Goal: Task Accomplishment & Management: Complete application form

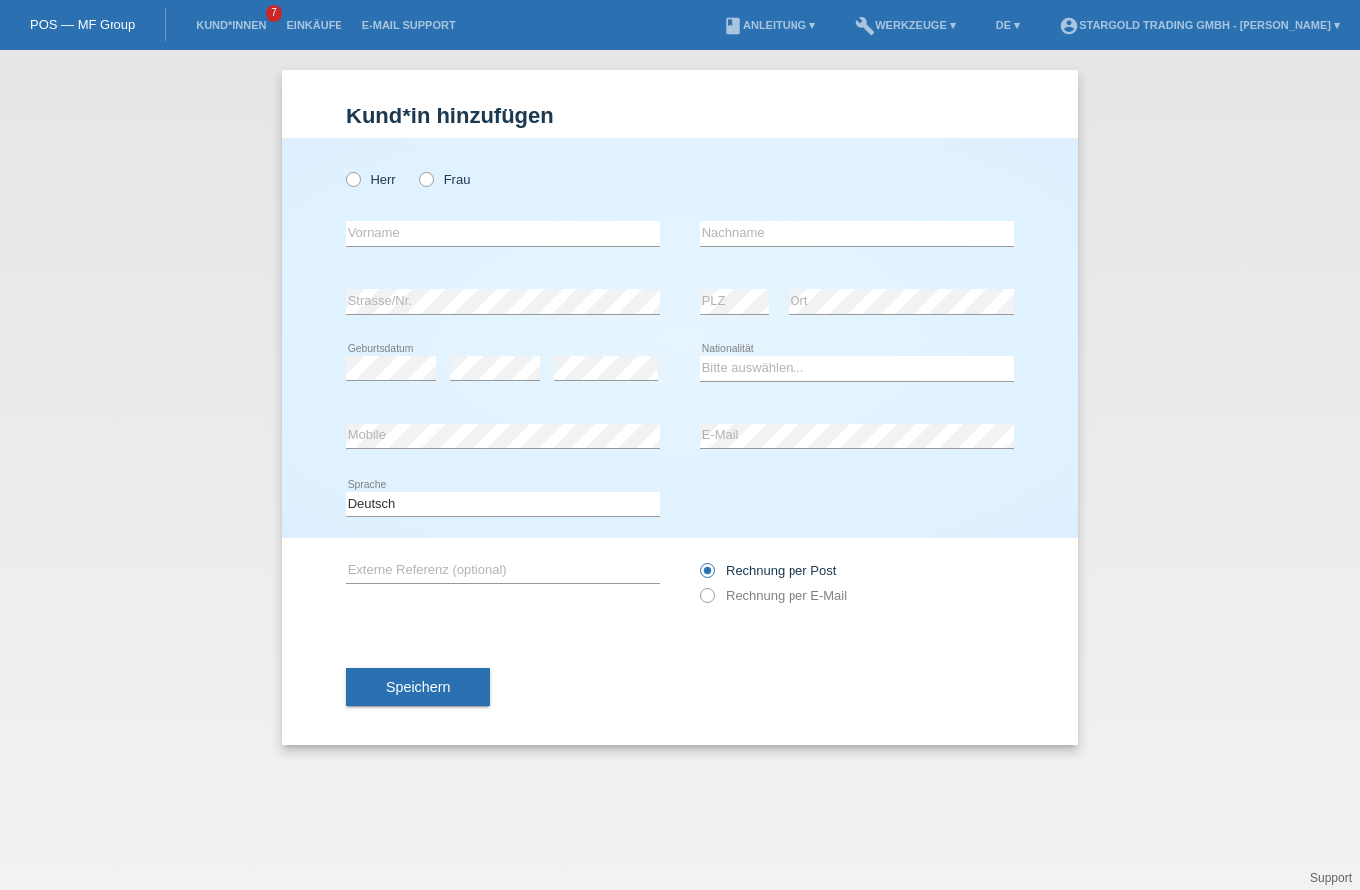
click at [449, 174] on label "Frau" at bounding box center [444, 179] width 51 height 15
click at [432, 174] on input "Frau" at bounding box center [425, 178] width 13 height 13
radio input "true"
click at [436, 246] on input "text" at bounding box center [504, 233] width 314 height 25
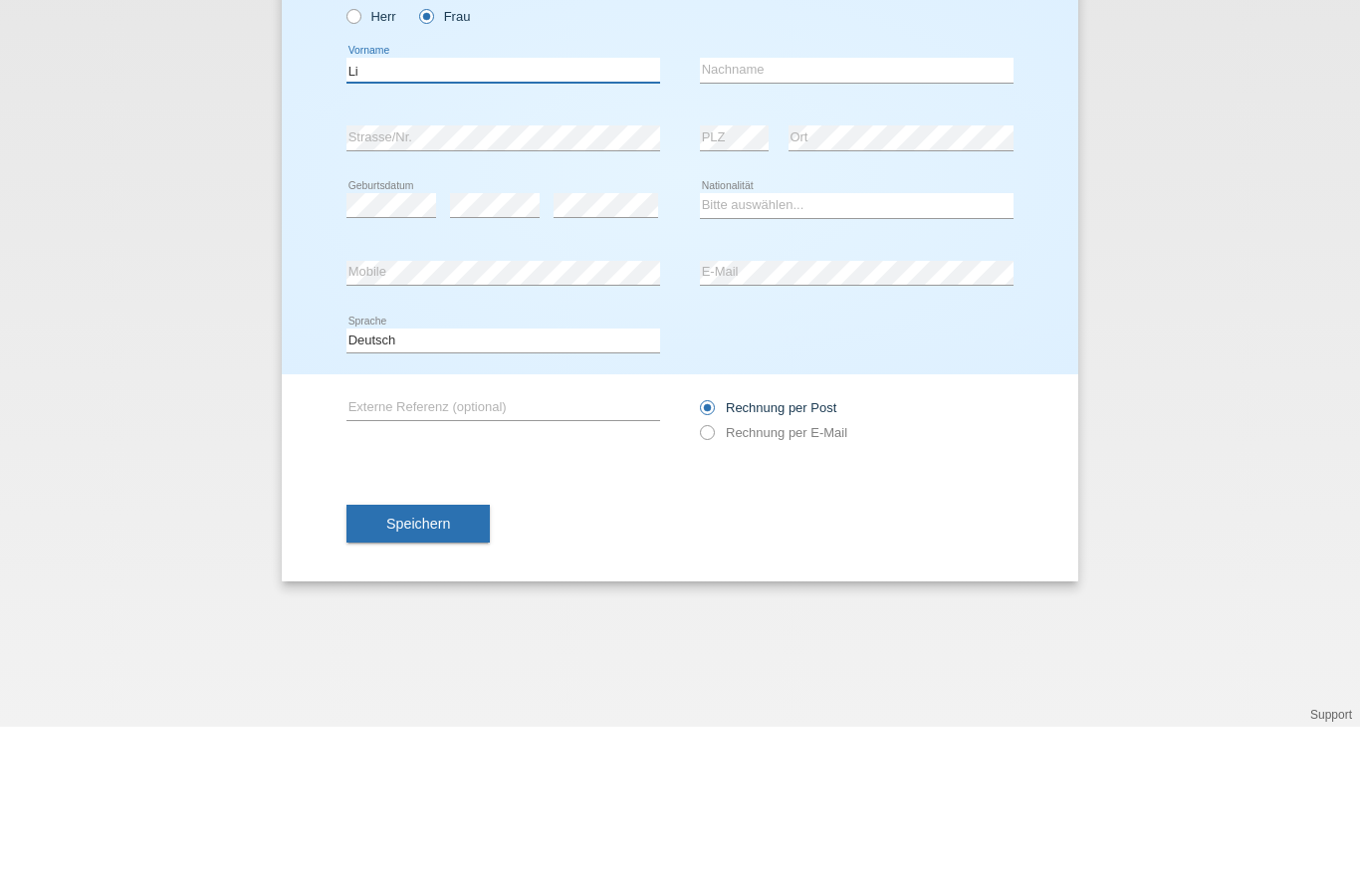
type input "L"
type input "H"
type input "[PERSON_NAME]"
click at [831, 221] on input "text" at bounding box center [857, 233] width 314 height 25
type input "[PERSON_NAME] [PERSON_NAME]"
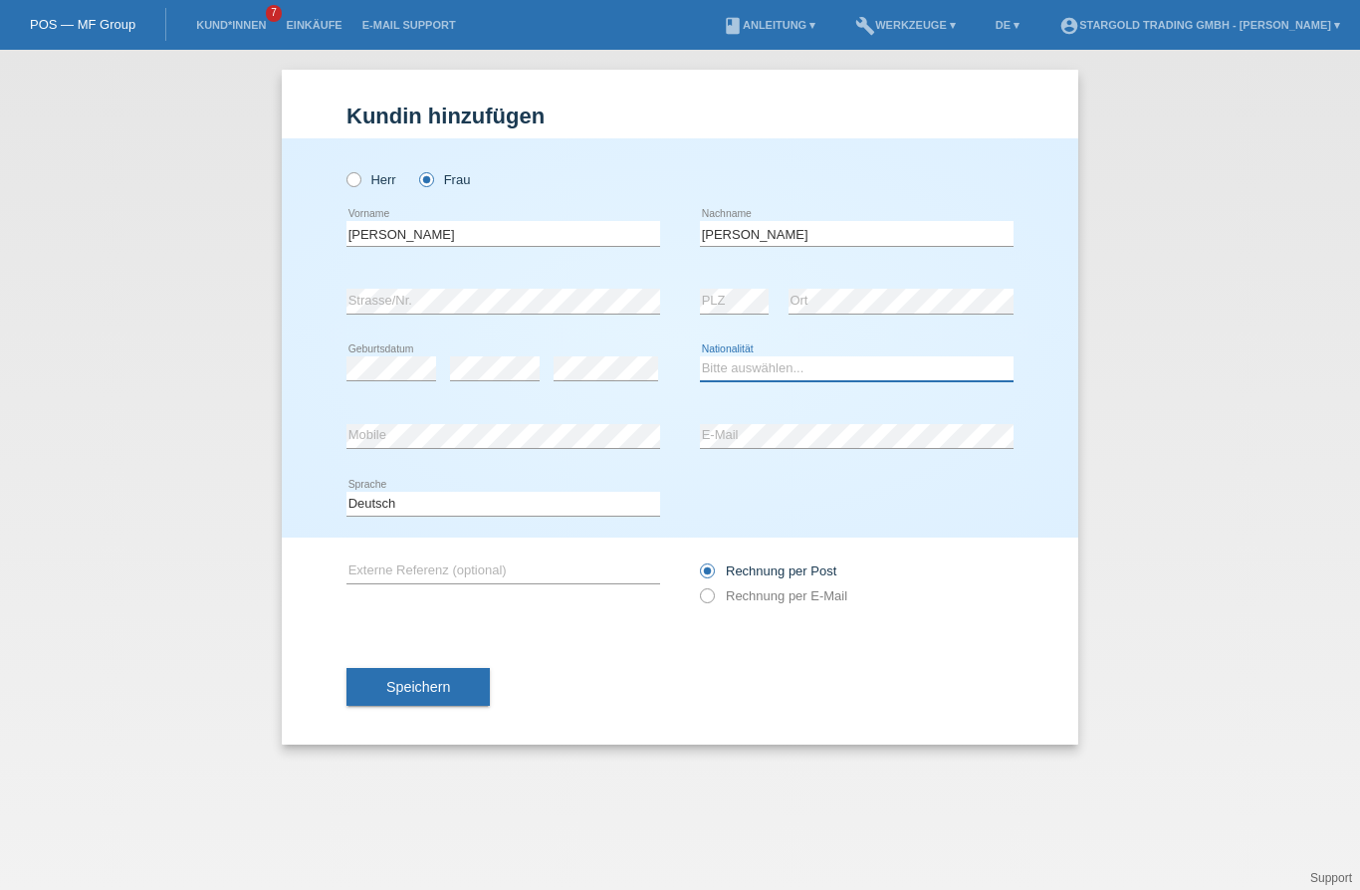
click at [809, 362] on select "Bitte auswählen... Schweiz Deutschland Liechtenstein Österreich ------------ Af…" at bounding box center [857, 369] width 314 height 24
select select "DO"
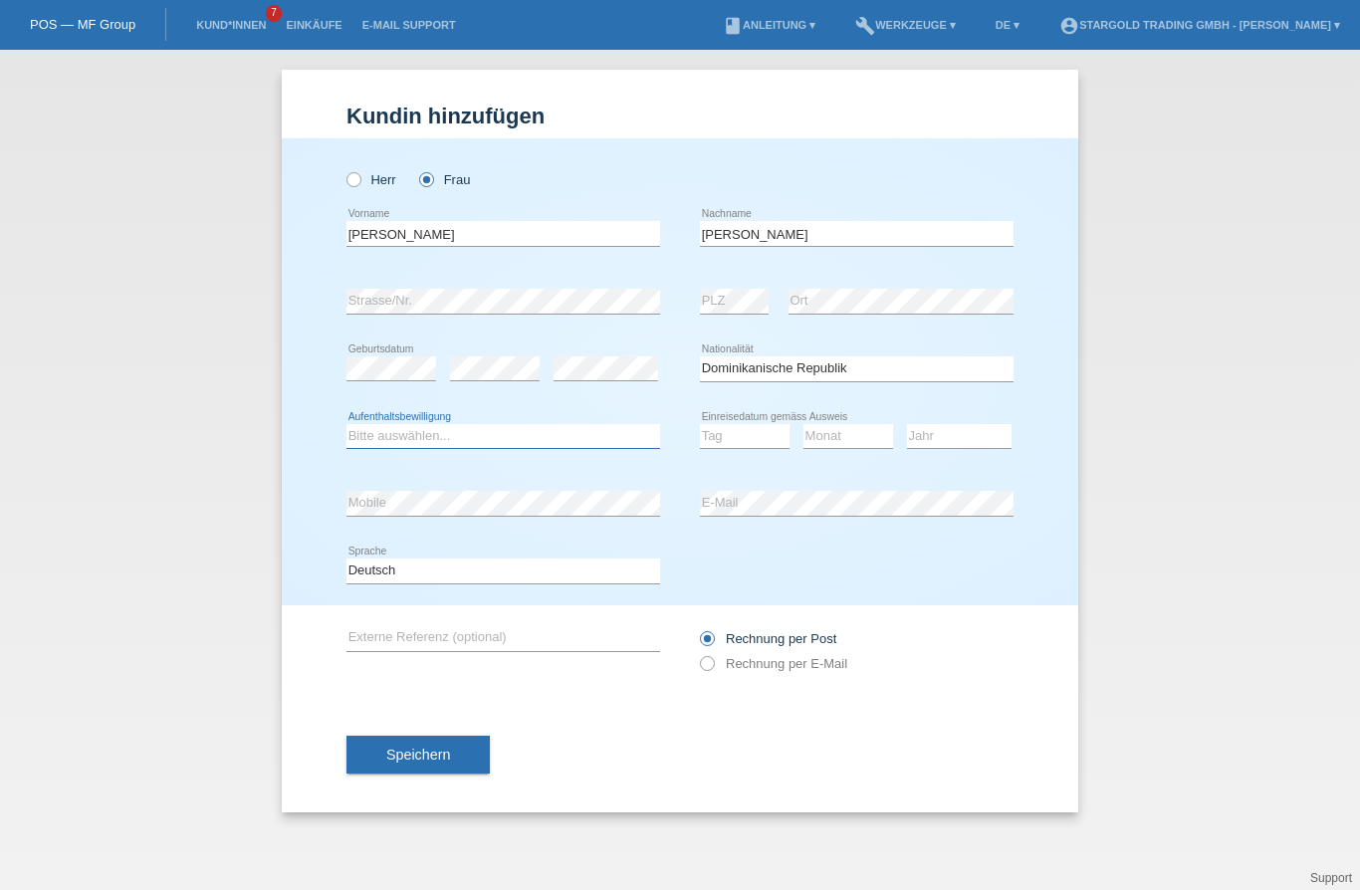
click at [483, 432] on select "Bitte auswählen... C B B - Flüchtlingsstatus Andere" at bounding box center [504, 436] width 314 height 24
select select "B"
click at [757, 430] on select "Tag 01 02 03 04 05 06 07 08 09 10 11" at bounding box center [745, 436] width 90 height 24
select select "19"
click at [853, 442] on select "Monat 01 02 03 04 05 06 07 08 09 10 11" at bounding box center [849, 436] width 90 height 24
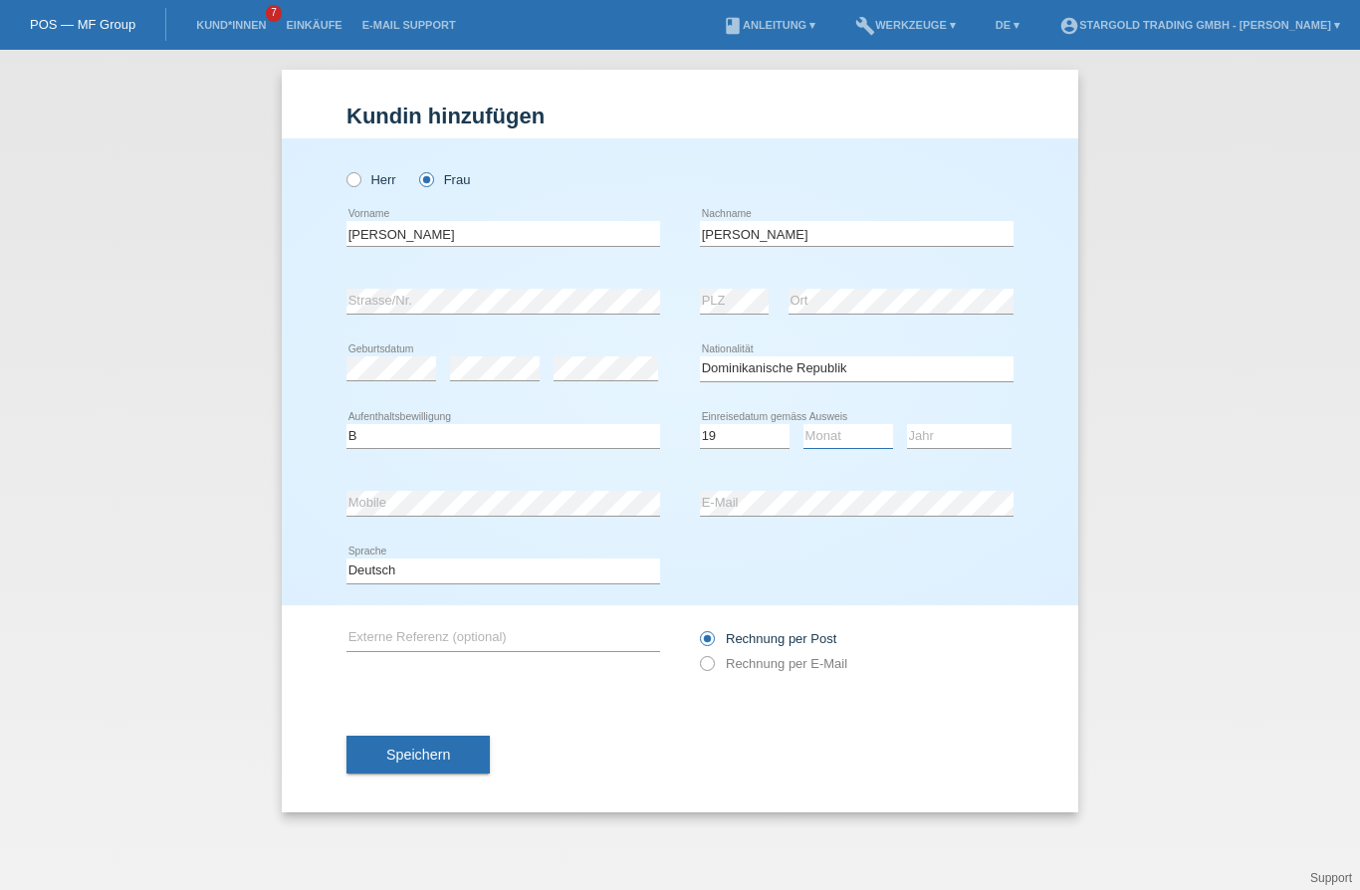
select select "10"
click at [958, 442] on select "Jahr 2025 2024 2023 2022 2021 2020 2019 2018 2017 2016 2015 2014 2013 2012 2011…" at bounding box center [959, 436] width 105 height 24
select select "2010"
click at [828, 671] on label "Rechnung per E-Mail" at bounding box center [773, 663] width 147 height 15
click at [754, 667] on label "Rechnung per E-Mail" at bounding box center [773, 663] width 147 height 15
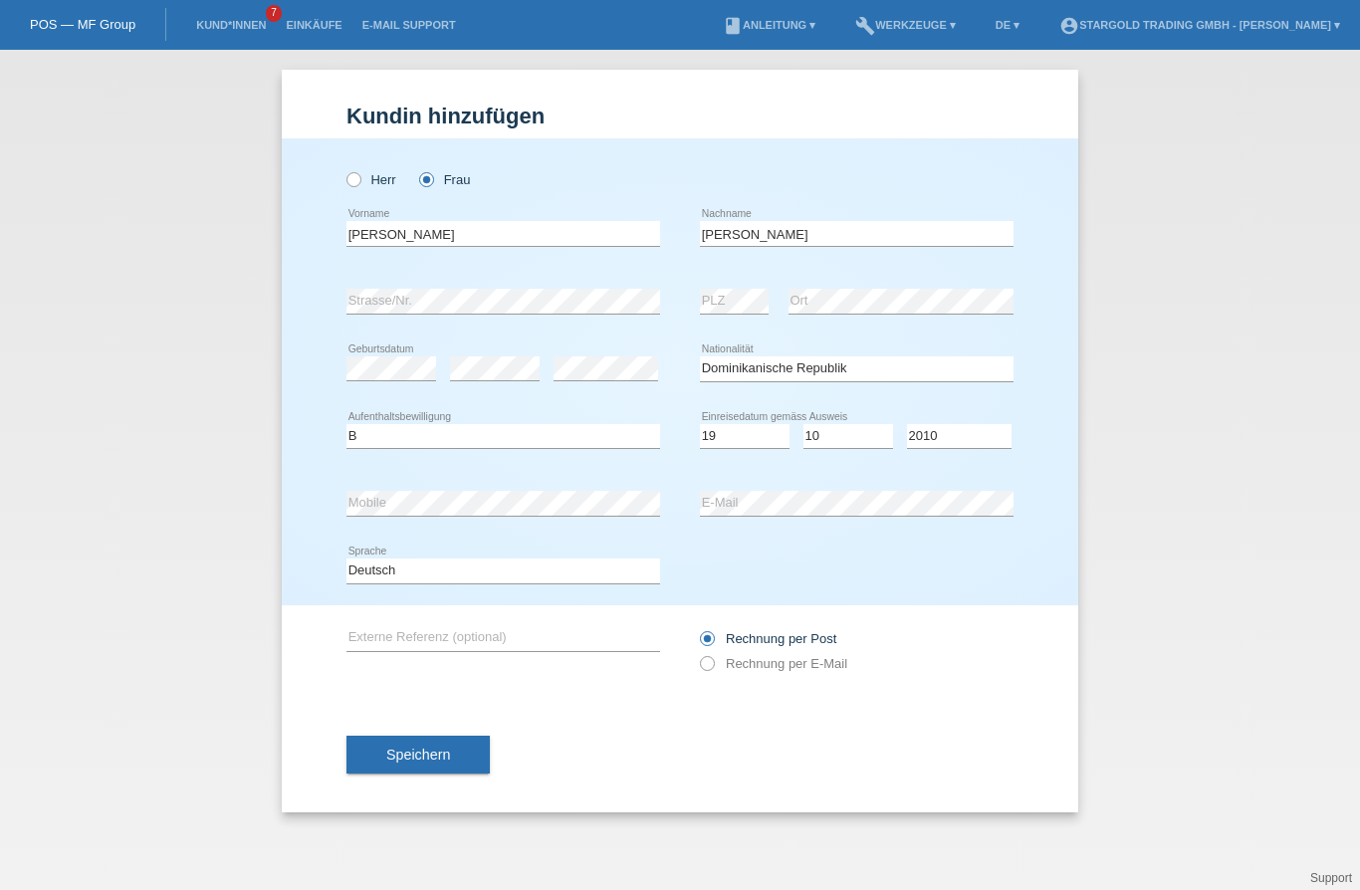
click at [710, 655] on input "Rechnung per Post" at bounding box center [706, 643] width 13 height 25
click at [704, 656] on input "Rechnung per Post" at bounding box center [706, 643] width 13 height 25
click at [714, 671] on label "Rechnung per E-Mail" at bounding box center [773, 663] width 147 height 15
click at [747, 671] on label "Rechnung per E-Mail" at bounding box center [773, 663] width 147 height 15
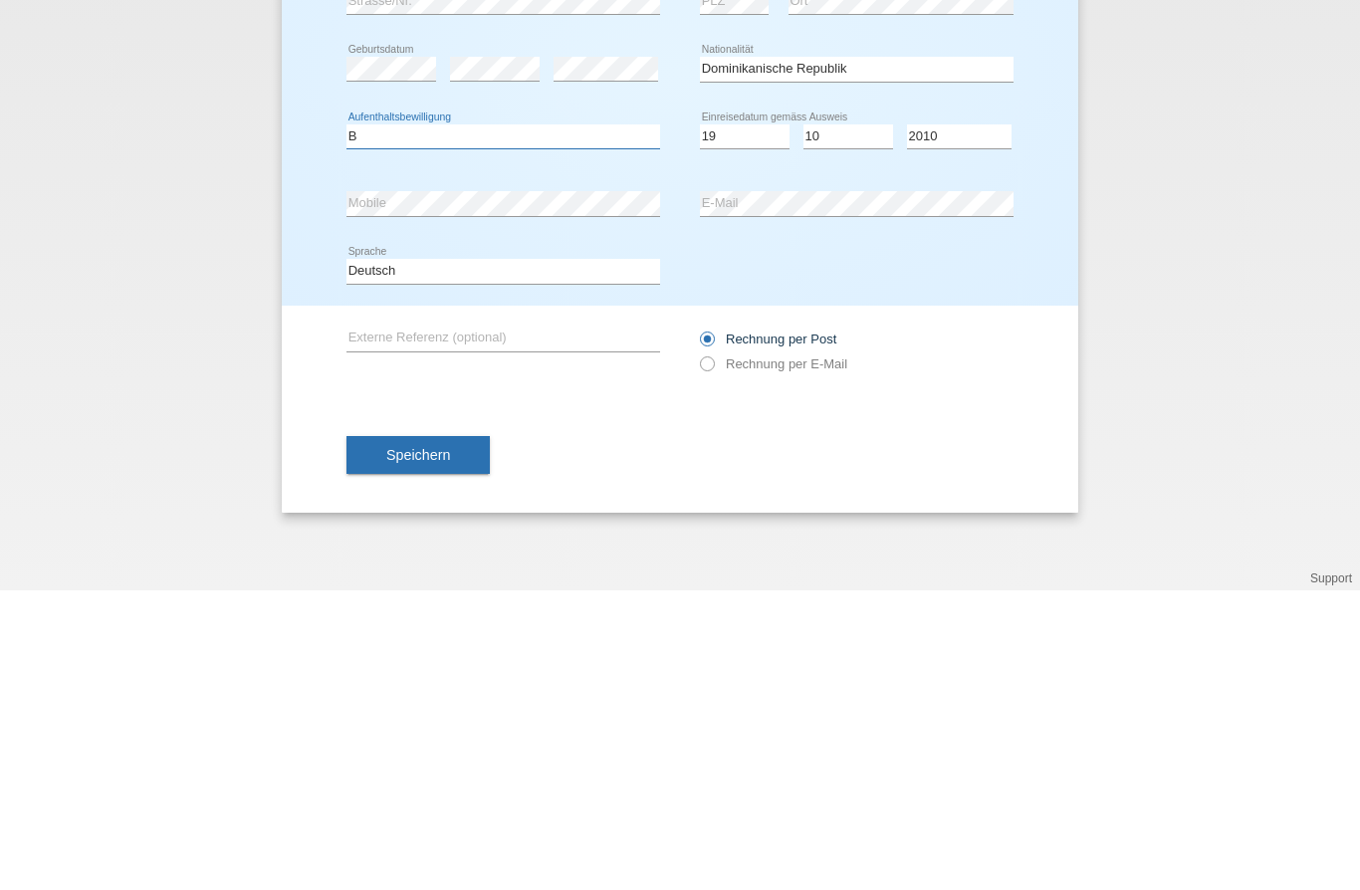
click at [351, 424] on select "Bitte auswählen... C B B - Flüchtlingsstatus Andere" at bounding box center [504, 436] width 314 height 24
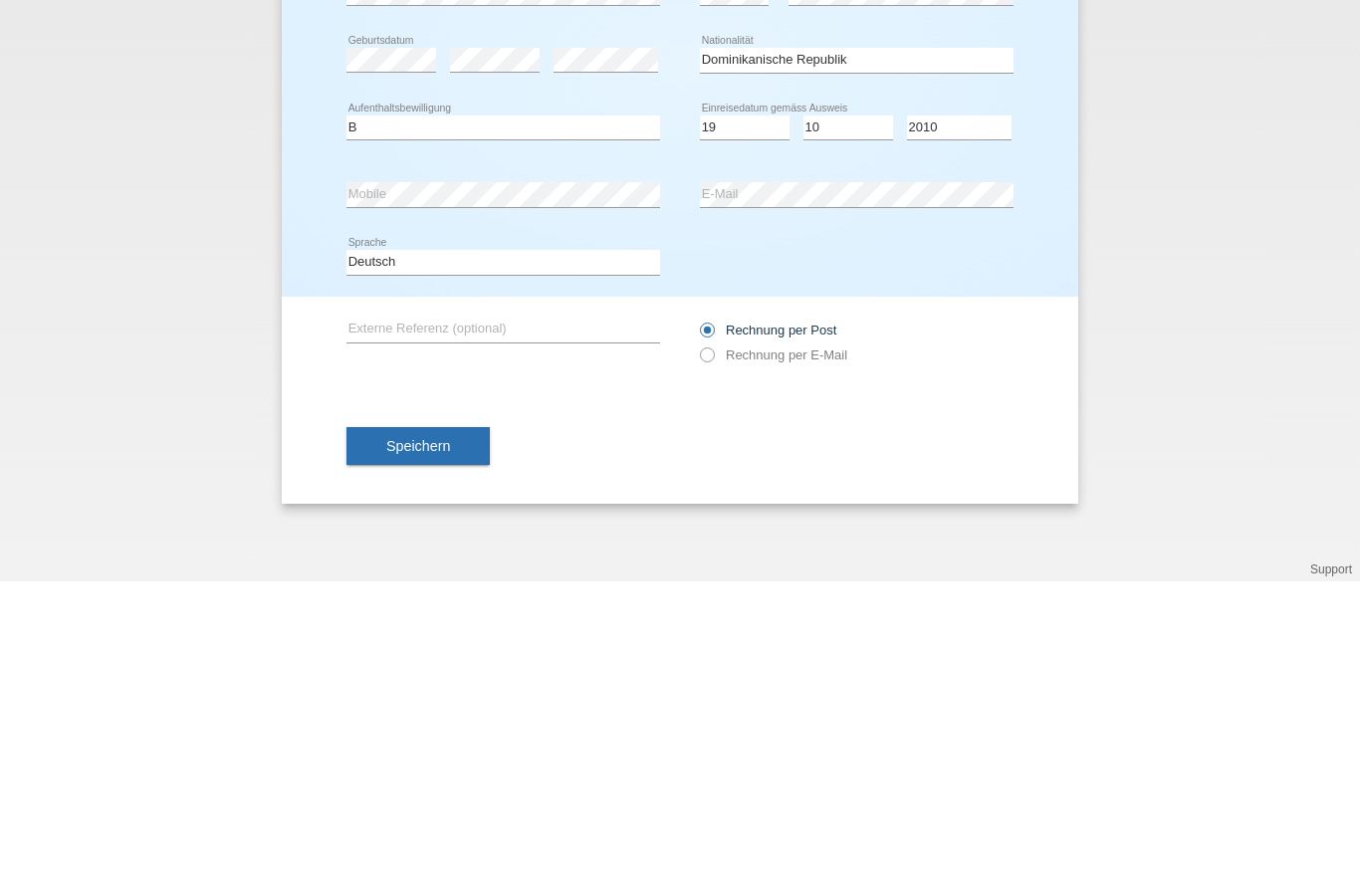
click at [814, 631] on label "Rechnung per Post" at bounding box center [768, 638] width 136 height 15
click at [713, 631] on input "Rechnung per Post" at bounding box center [706, 643] width 13 height 25
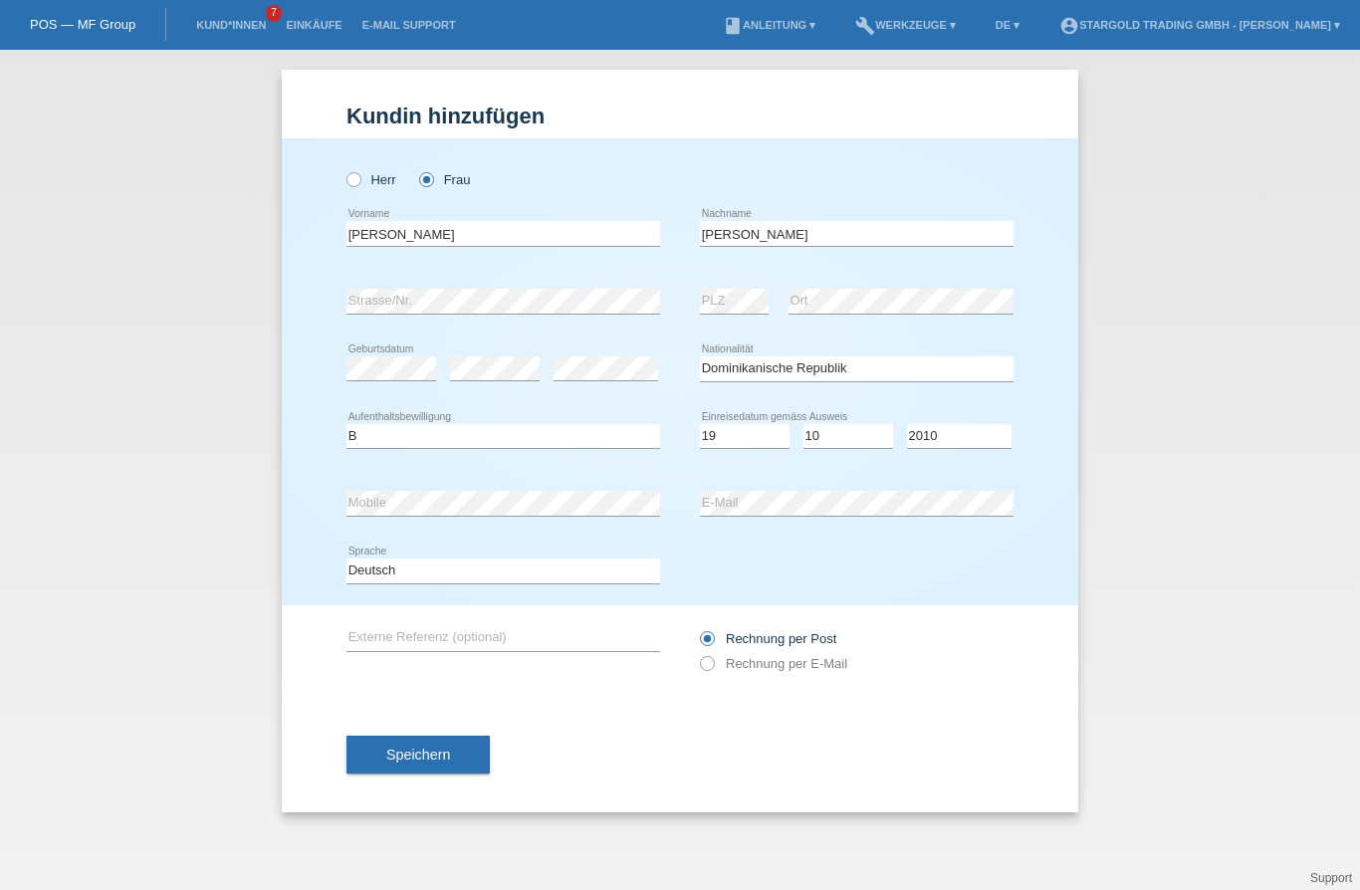
click at [446, 756] on span "Speichern" at bounding box center [418, 755] width 64 height 16
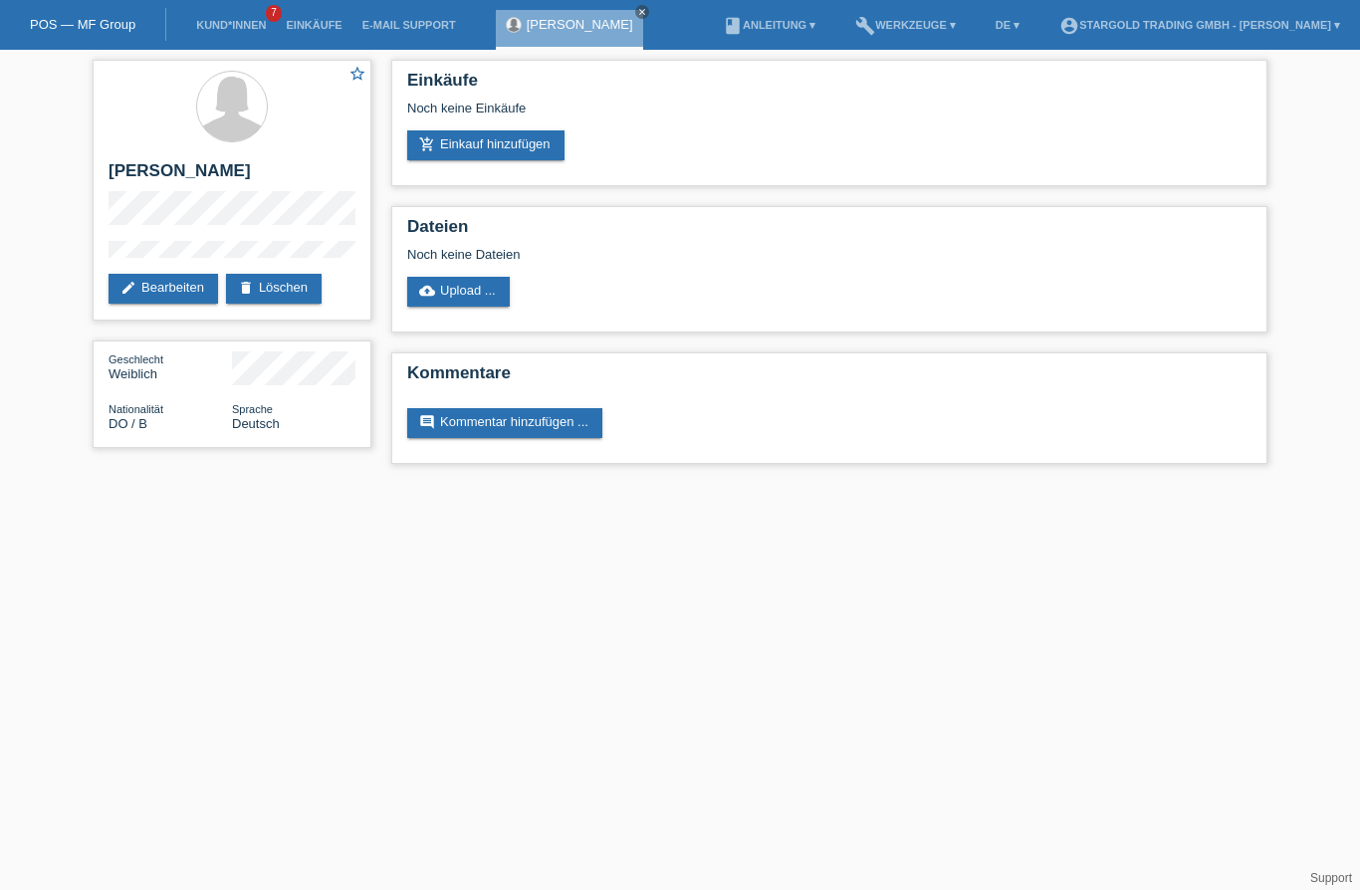
click at [499, 136] on link "add_shopping_cart Einkauf hinzufügen" at bounding box center [485, 145] width 157 height 30
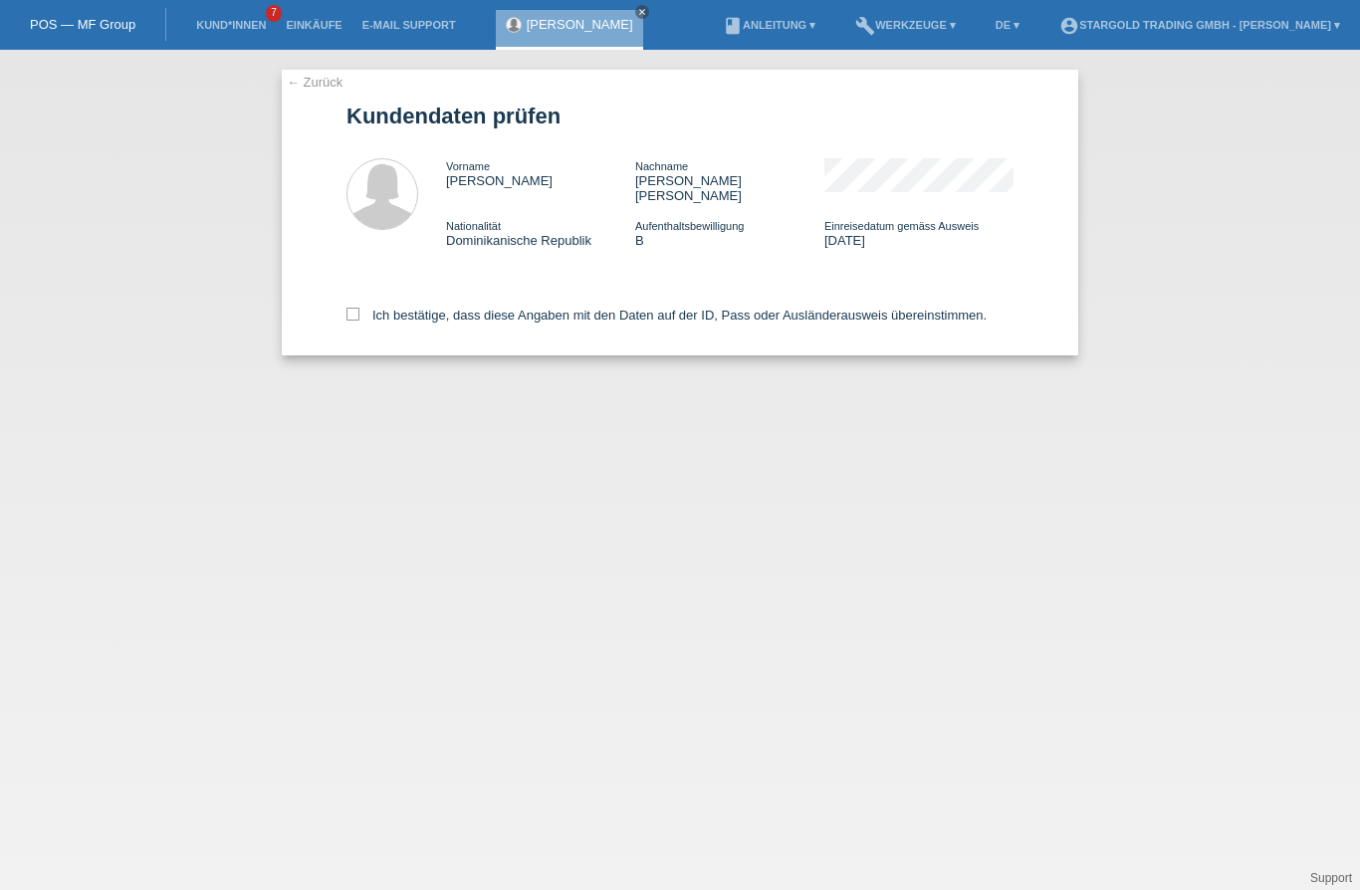
click at [364, 314] on label "Ich bestätige, dass diese Angaben mit den Daten auf der ID, Pass oder Ausländer…" at bounding box center [667, 315] width 640 height 15
click at [360, 314] on input "Ich bestätige, dass diese Angaben mit den Daten auf der ID, Pass oder Ausländer…" at bounding box center [353, 314] width 13 height 13
checkbox input "true"
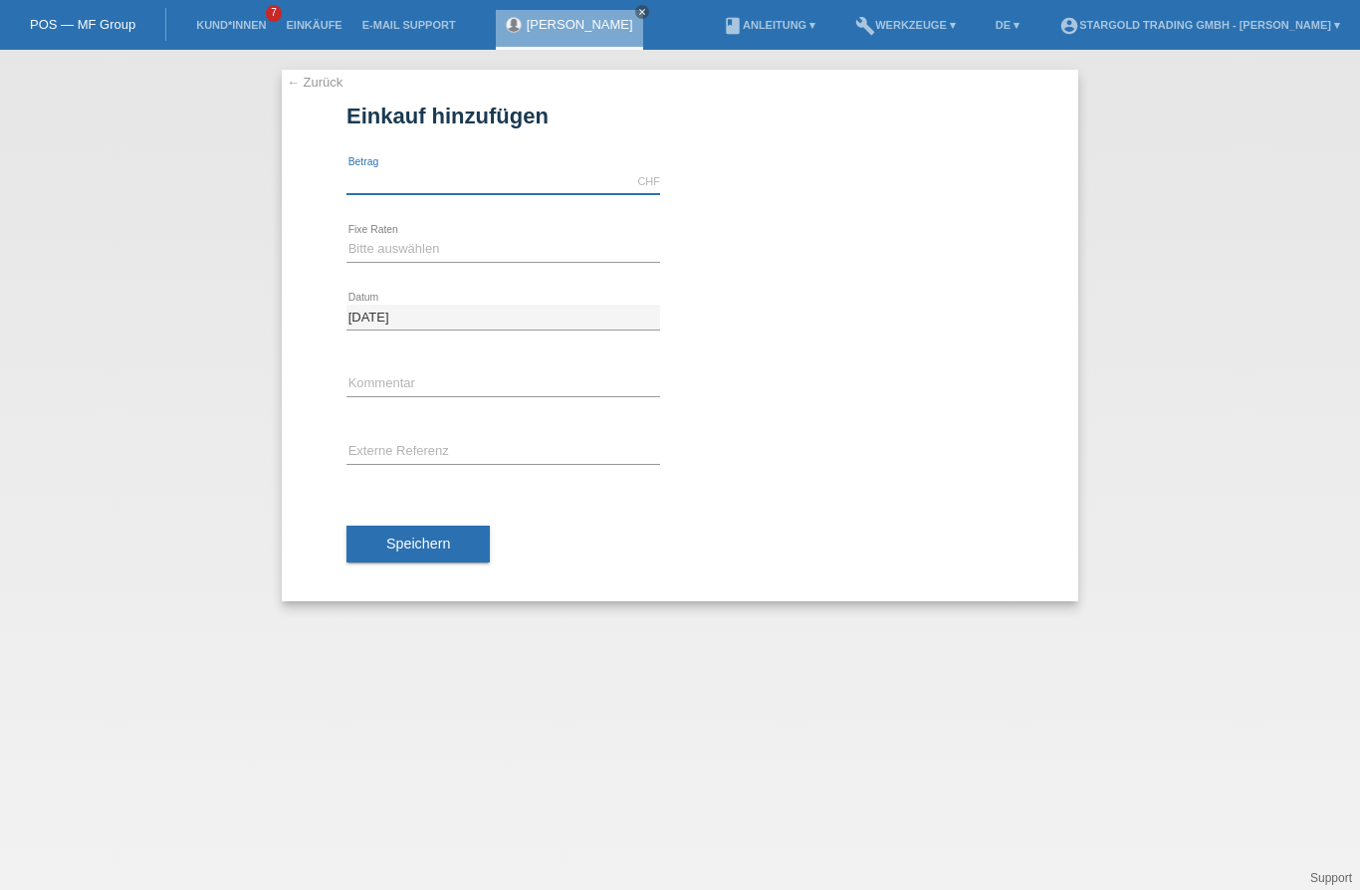
click at [487, 178] on input "text" at bounding box center [504, 181] width 314 height 25
click at [834, 240] on div "calculate" at bounding box center [847, 249] width 334 height 31
type input "2000.00"
click at [546, 239] on select "Bitte auswählen 6 Raten 12 Raten 18 Raten 24 Raten 36 Raten 48 Raten" at bounding box center [504, 249] width 314 height 24
select select "493"
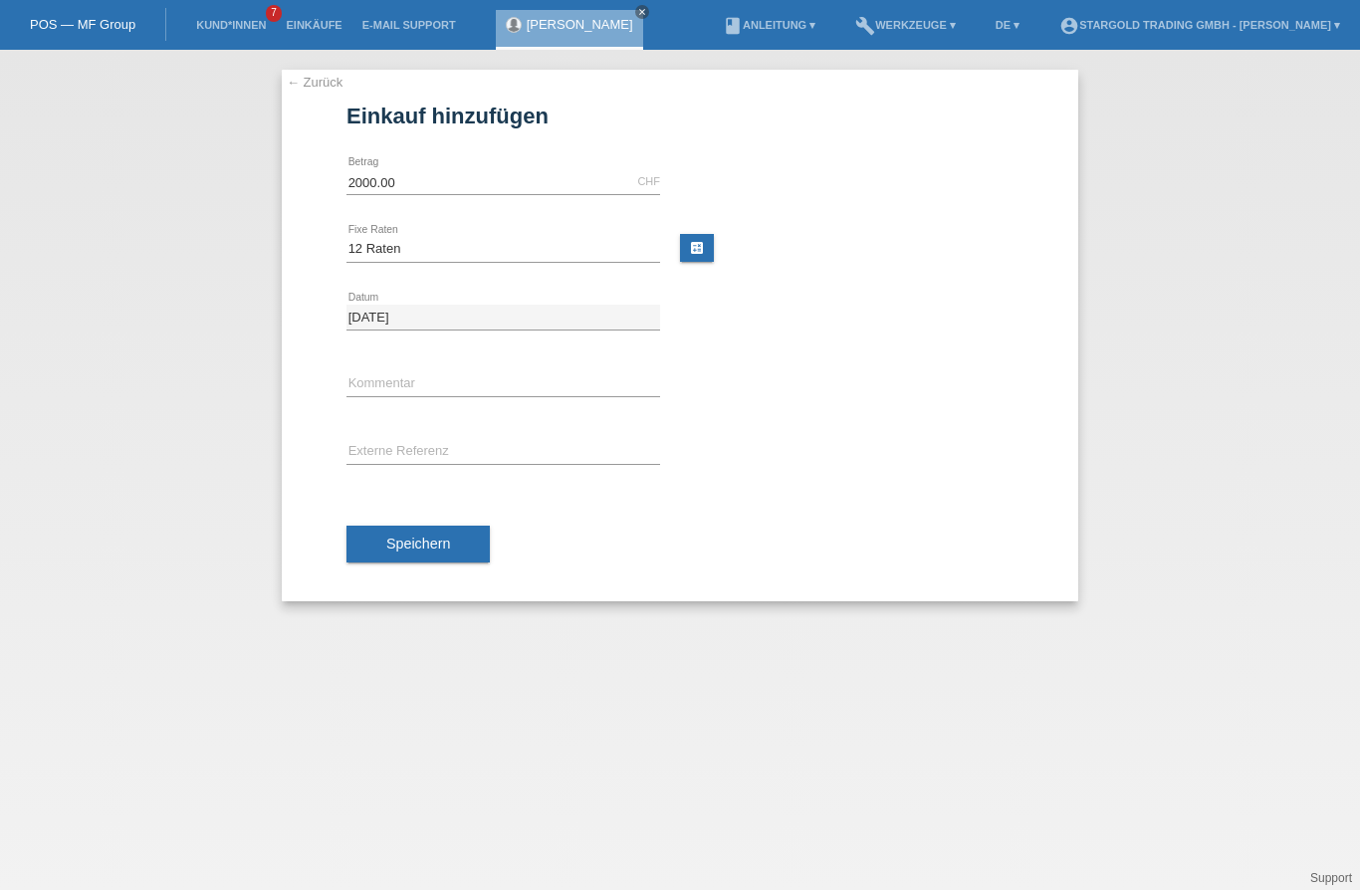
click at [450, 543] on span "Speichern" at bounding box center [418, 544] width 64 height 16
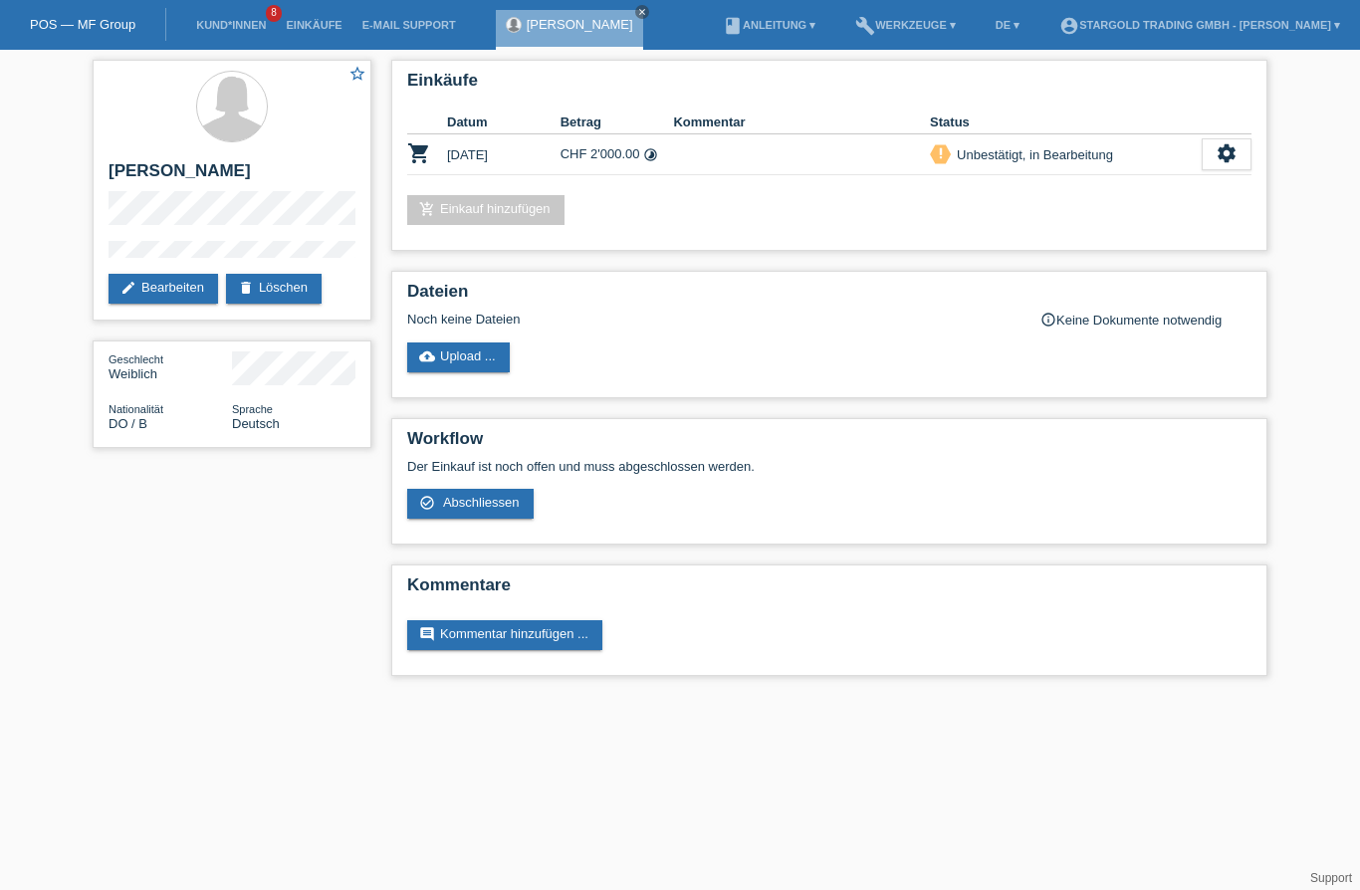
click at [1102, 165] on div "Unbestätigt, in Bearbeitung" at bounding box center [1032, 154] width 162 height 21
click at [1230, 154] on icon "settings" at bounding box center [1227, 153] width 22 height 22
click at [1321, 570] on div "star_border Juliana Linares araujo edit Bearbeiten delete Löschen Geschlecht We…" at bounding box center [680, 373] width 1360 height 646
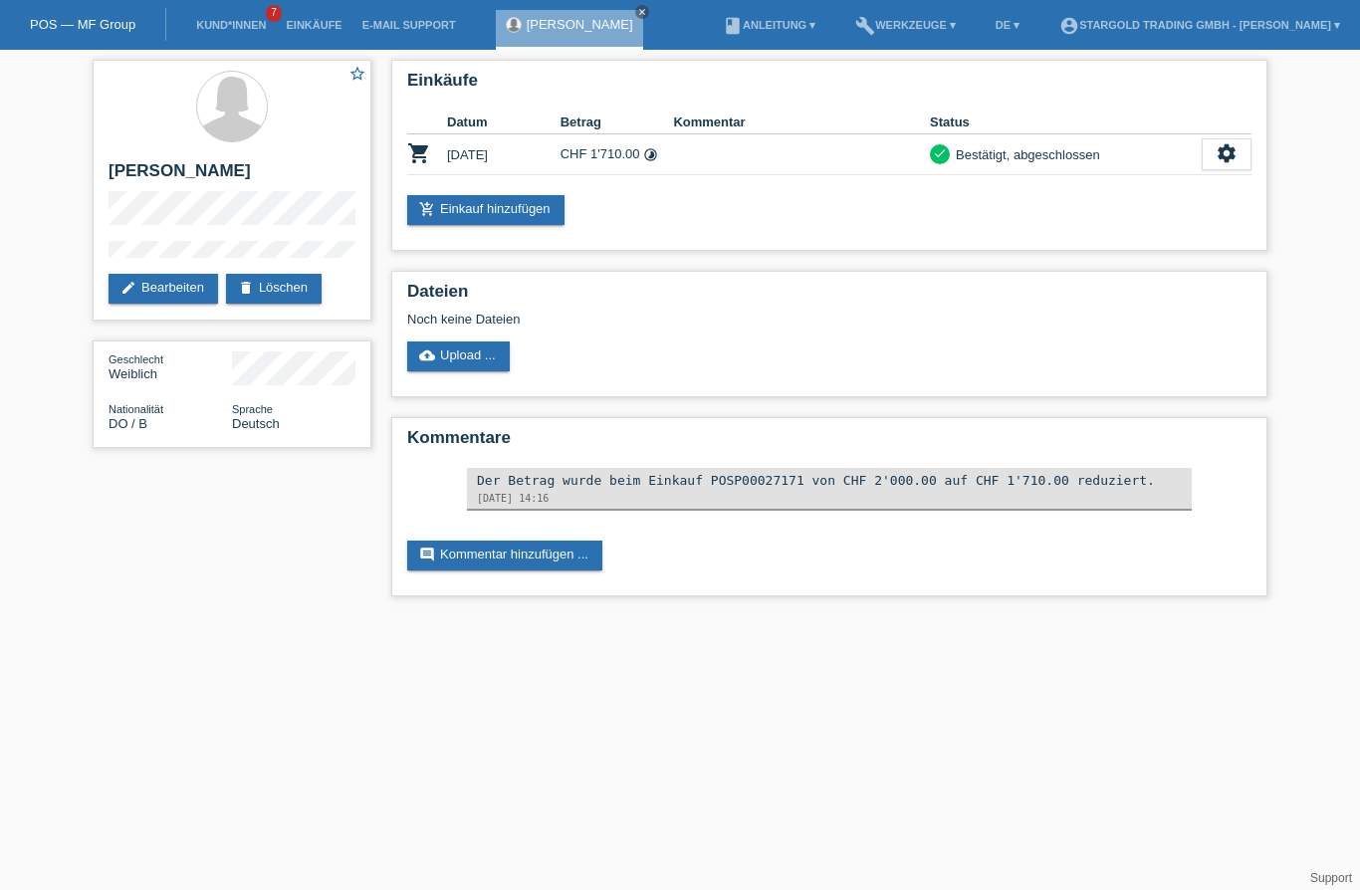
click at [1233, 158] on icon "settings" at bounding box center [1227, 153] width 22 height 22
click at [1218, 291] on span "Stornierung hinzufügen..." at bounding box center [1198, 303] width 150 height 24
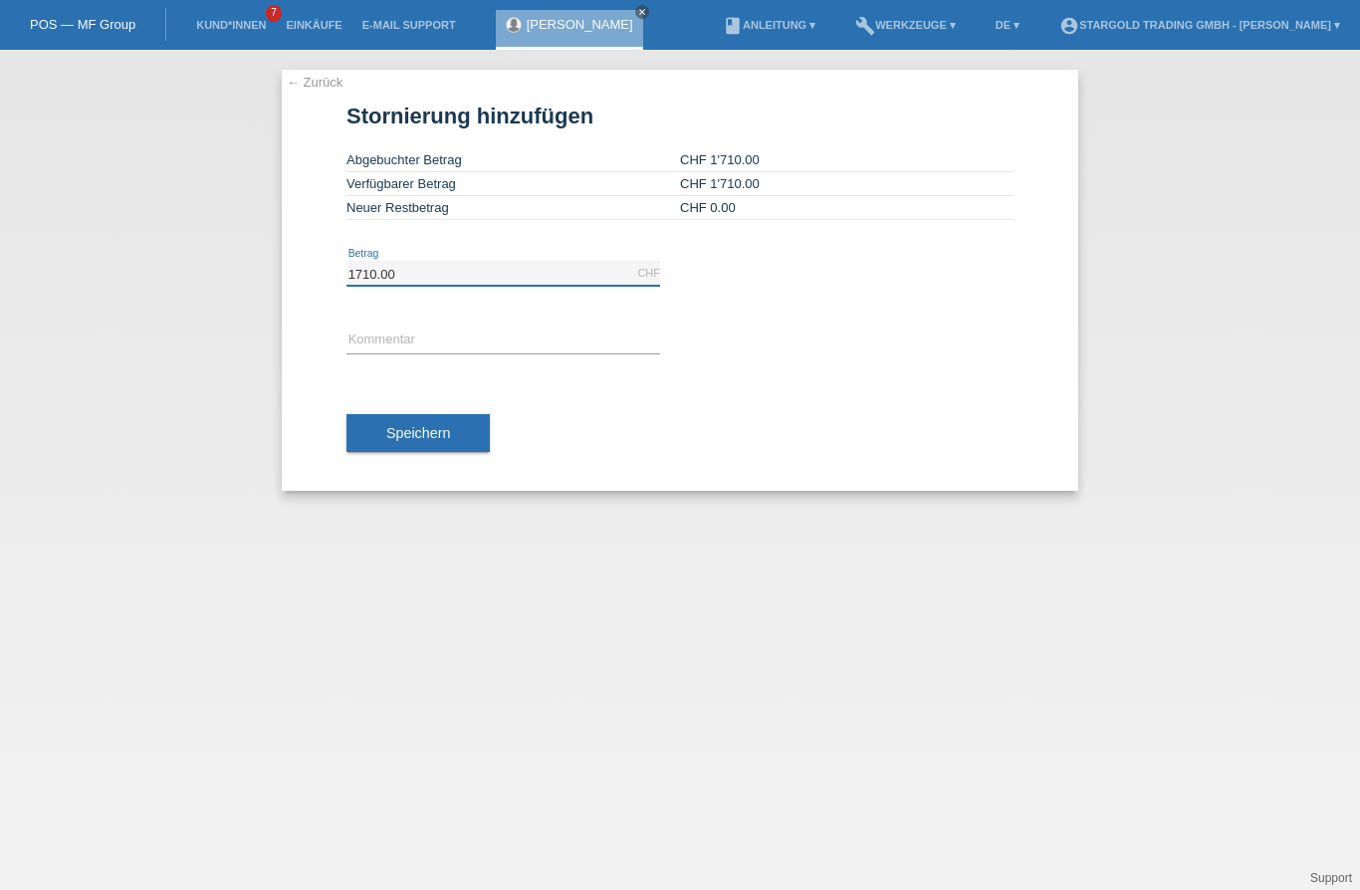
click at [641, 271] on input "1710.00" at bounding box center [504, 273] width 314 height 25
click at [860, 316] on div at bounding box center [857, 315] width 314 height 15
click at [535, 340] on input "text" at bounding box center [504, 341] width 314 height 25
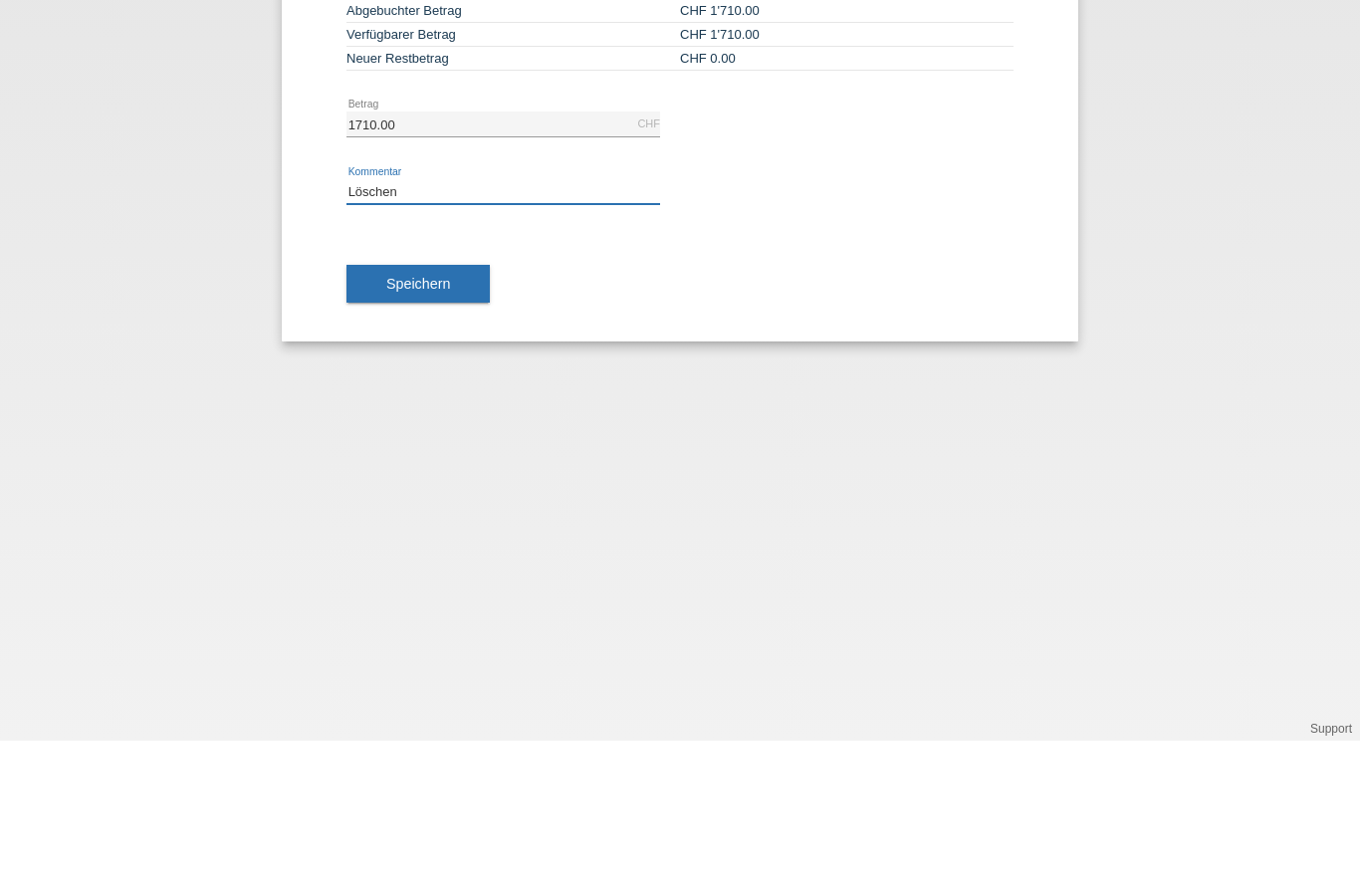
type input "Löschen"
click at [421, 414] on button "Speichern" at bounding box center [418, 433] width 143 height 38
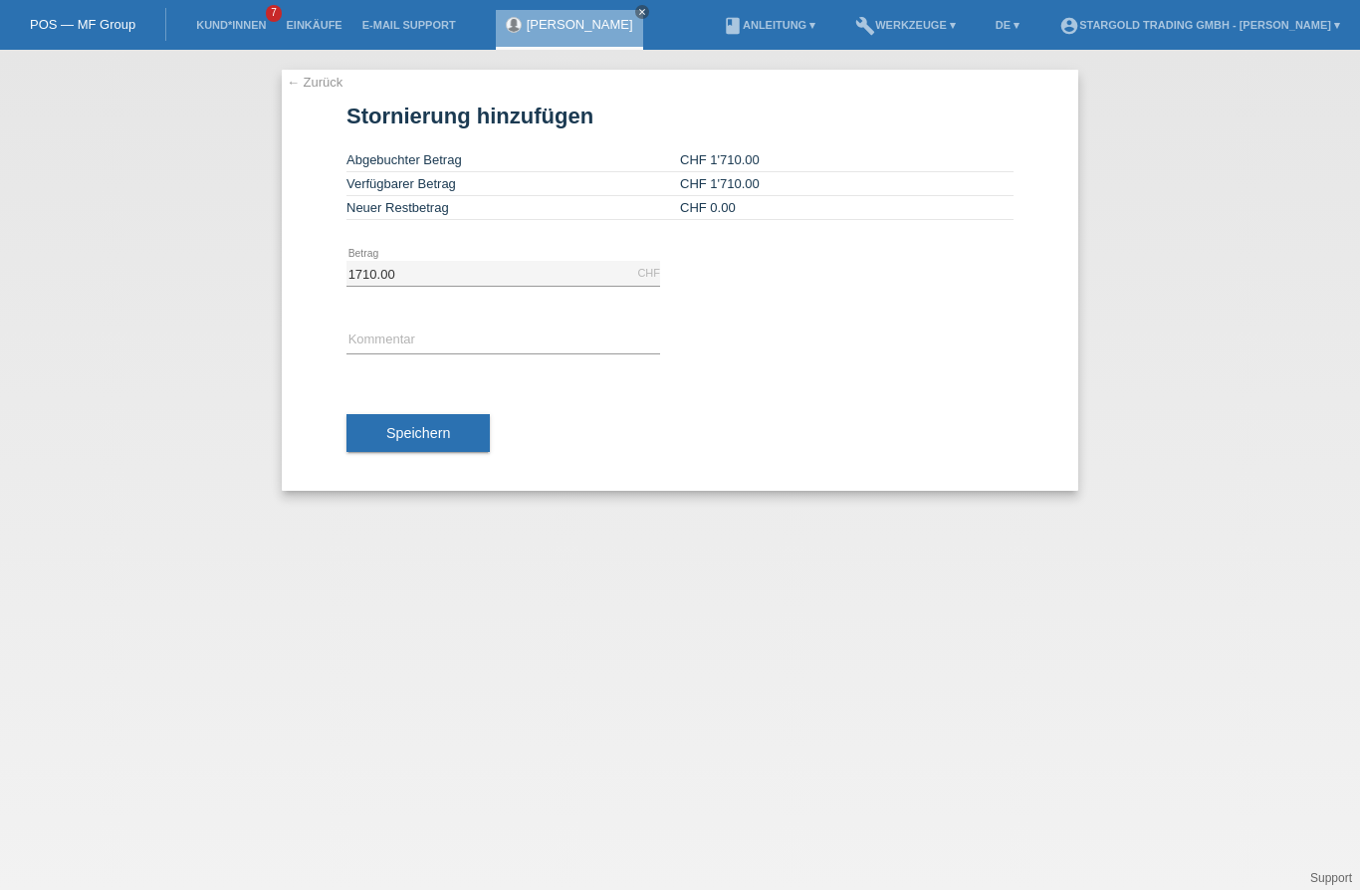
click at [312, 89] on link "← Zurück" at bounding box center [315, 82] width 56 height 15
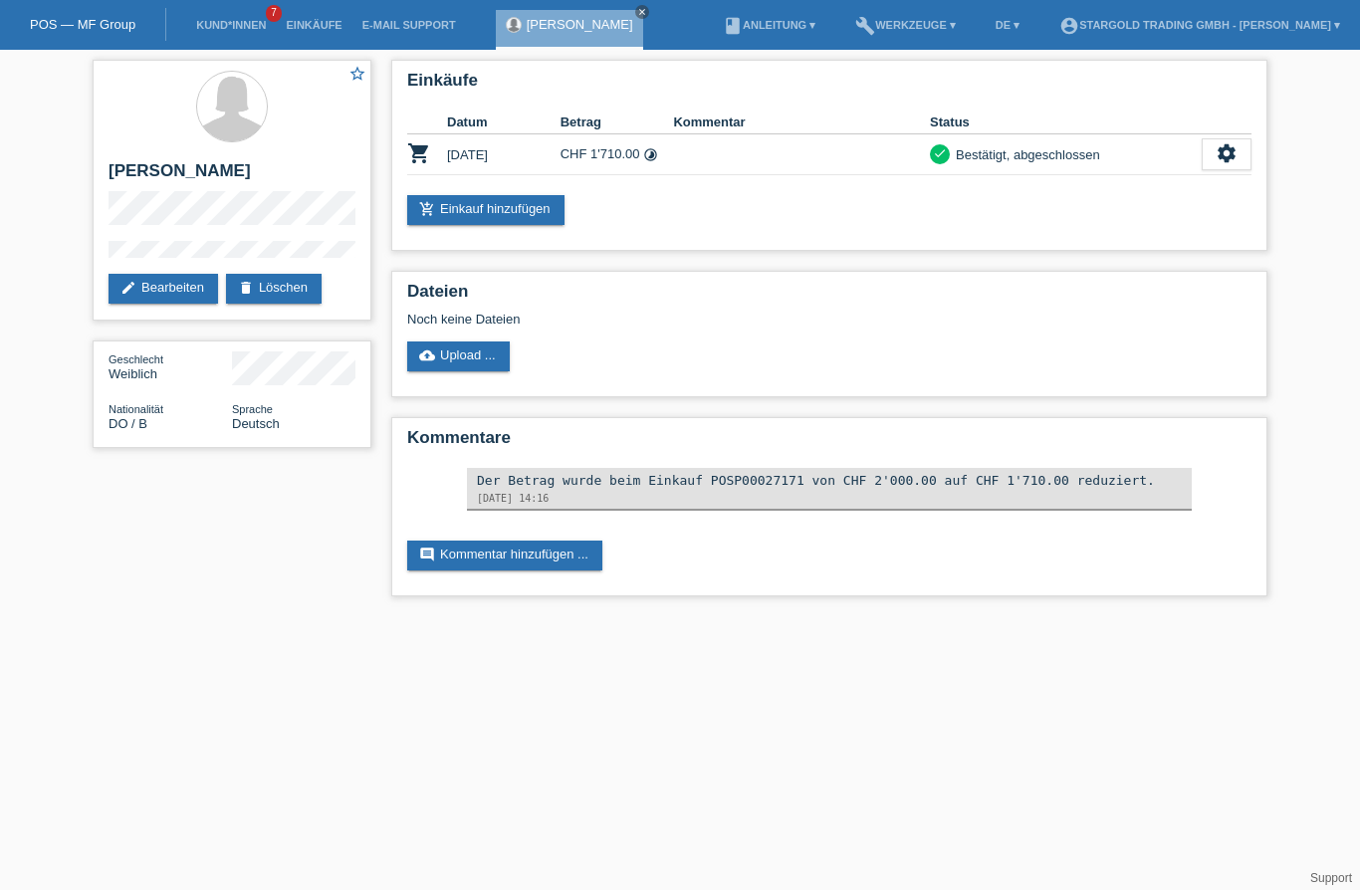
click at [1231, 151] on icon "settings" at bounding box center [1227, 153] width 22 height 22
click at [1229, 161] on icon "settings" at bounding box center [1227, 153] width 22 height 22
